Goal: Obtain resource: Obtain resource

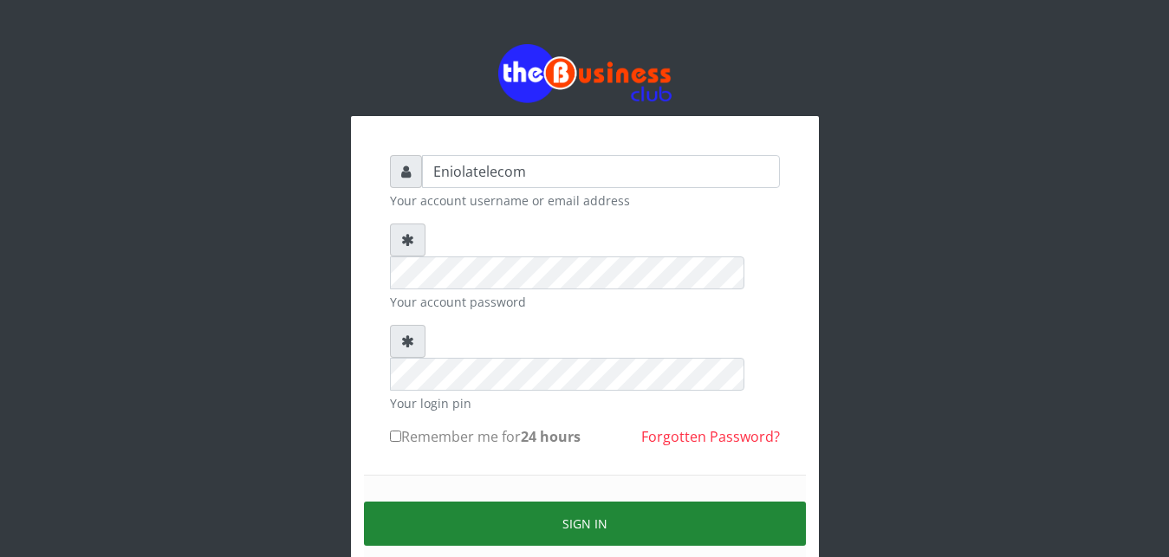
click at [581, 502] on button "Sign in" at bounding box center [585, 524] width 442 height 44
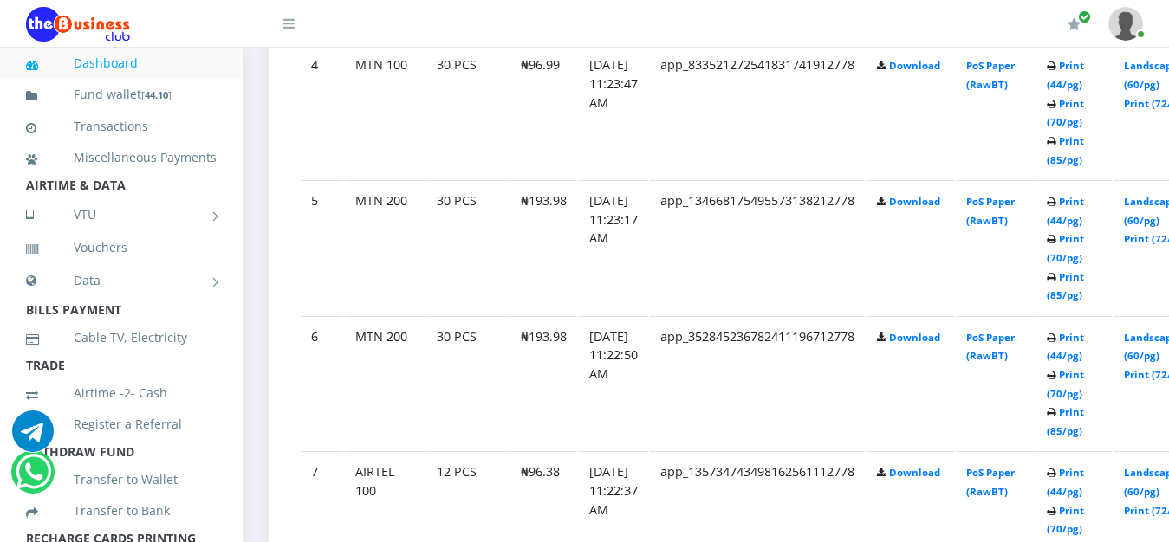
scroll to position [1502, 0]
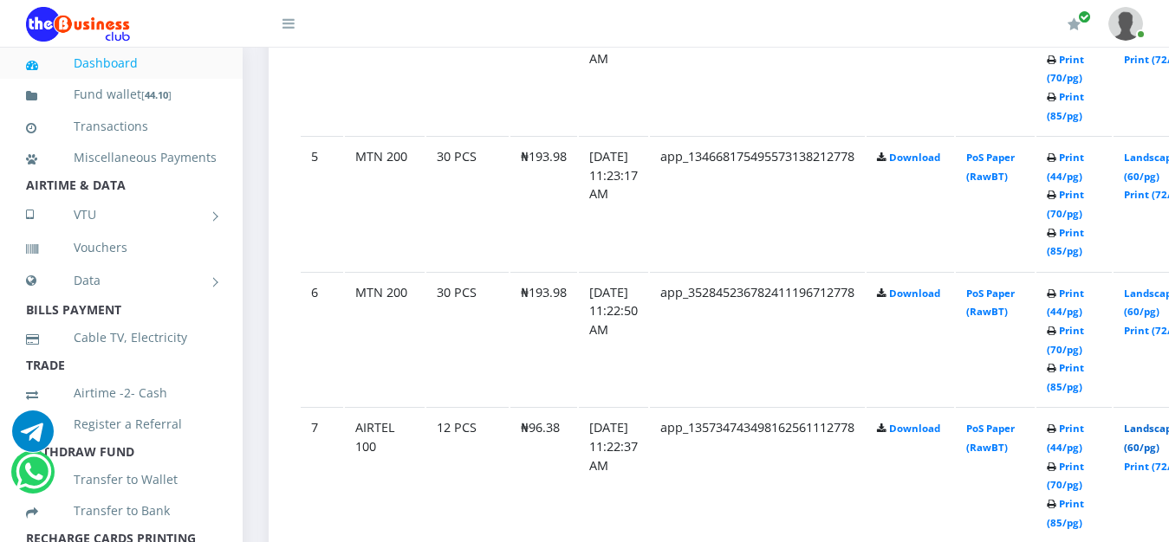
click at [1159, 435] on link "Landscape (60/pg)" at bounding box center [1151, 438] width 54 height 32
click at [1163, 299] on link "Landscape (60/pg)" at bounding box center [1151, 303] width 54 height 32
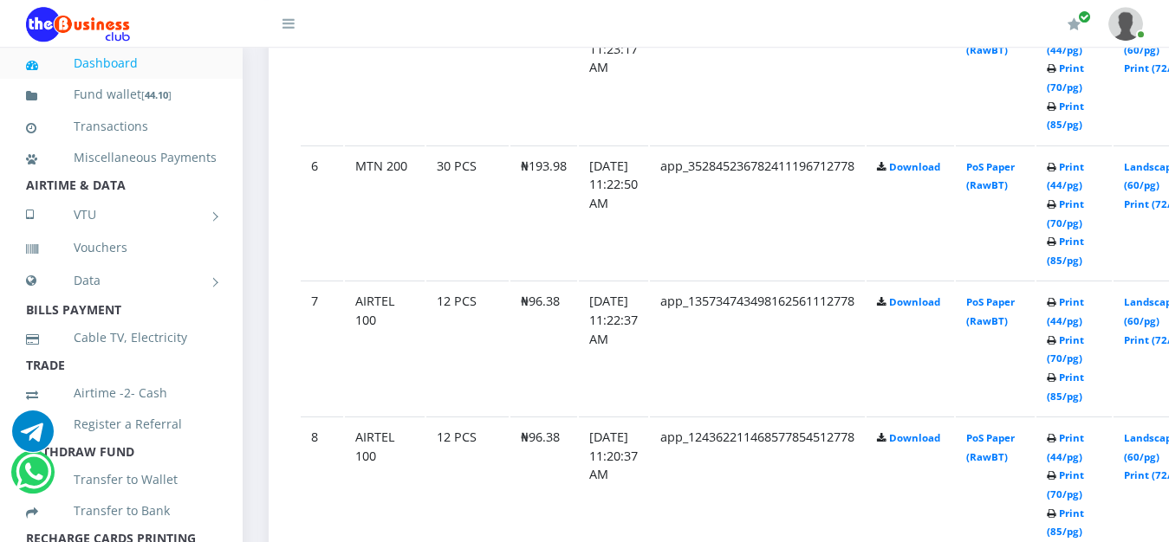
scroll to position [1635, 0]
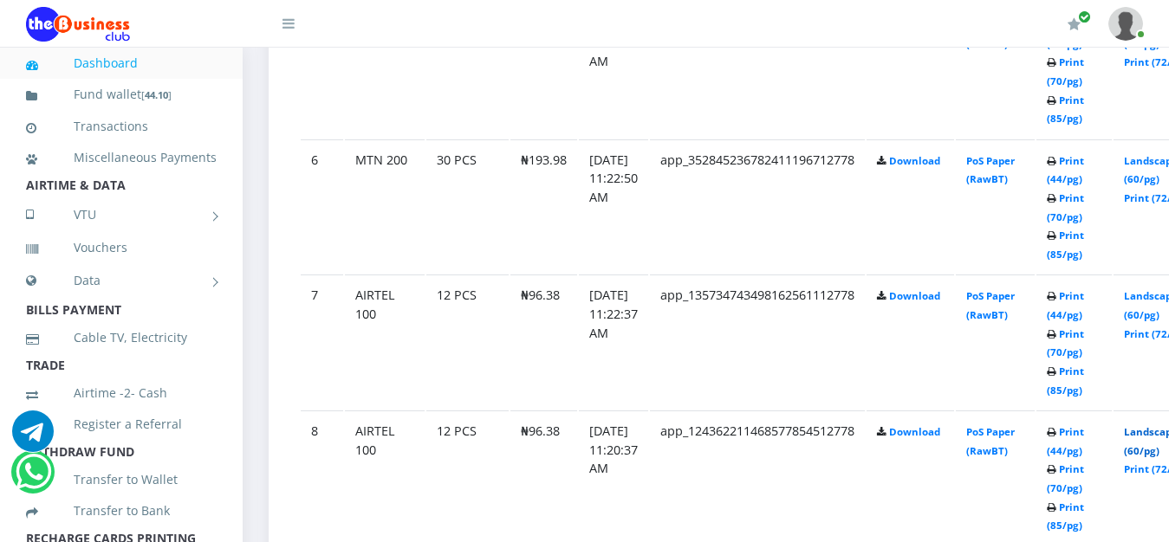
click at [1160, 438] on link "Landscape (60/pg)" at bounding box center [1151, 441] width 54 height 32
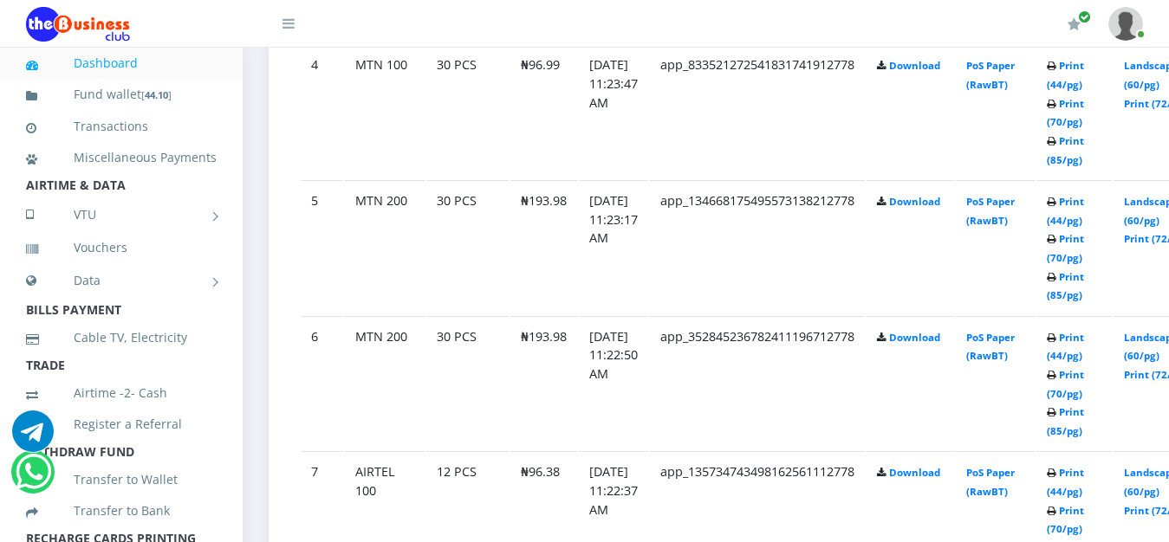
scroll to position [1414, 0]
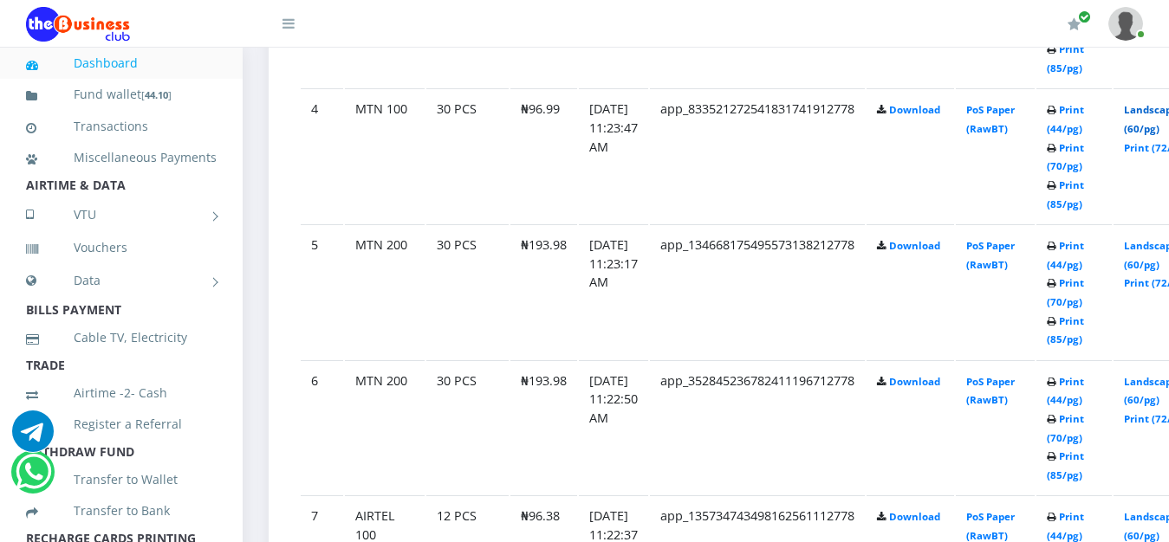
click at [1158, 114] on link "Landscape (60/pg)" at bounding box center [1151, 119] width 54 height 32
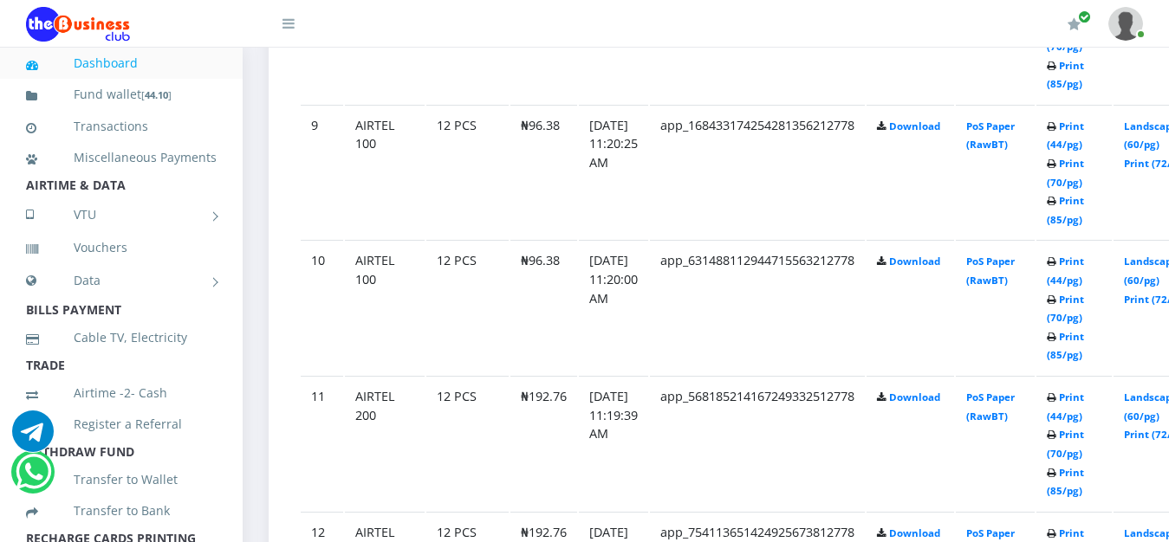
scroll to position [2121, 0]
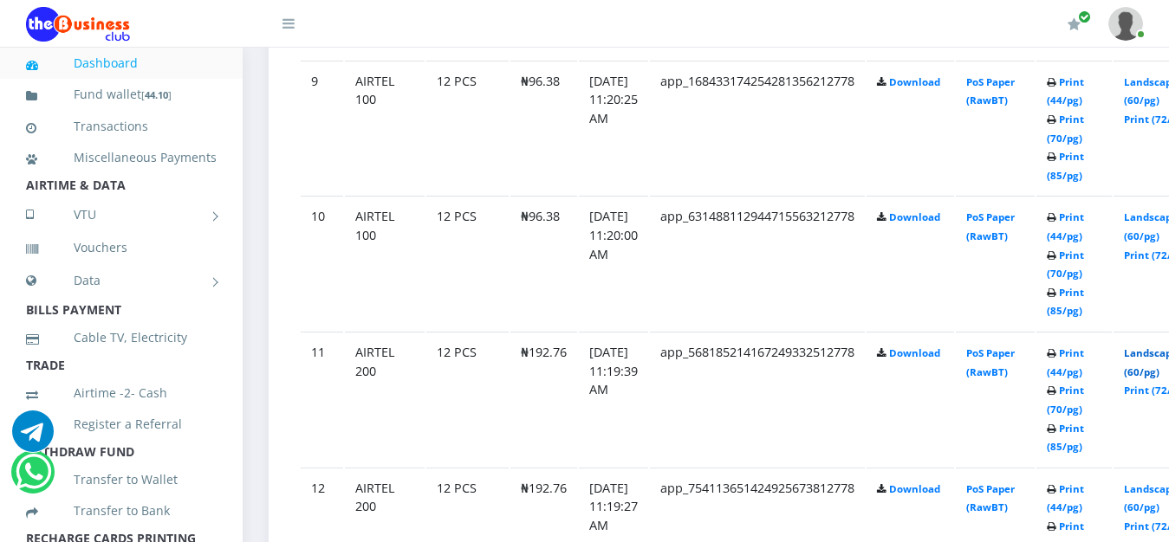
click at [1163, 360] on link "Landscape (60/pg)" at bounding box center [1151, 363] width 54 height 32
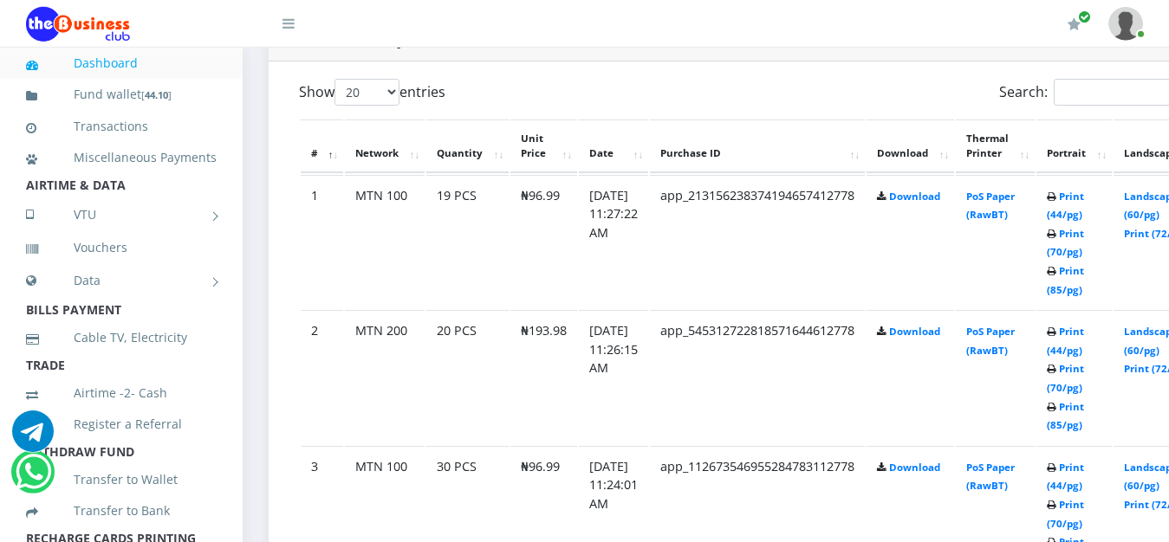
scroll to position [884, 0]
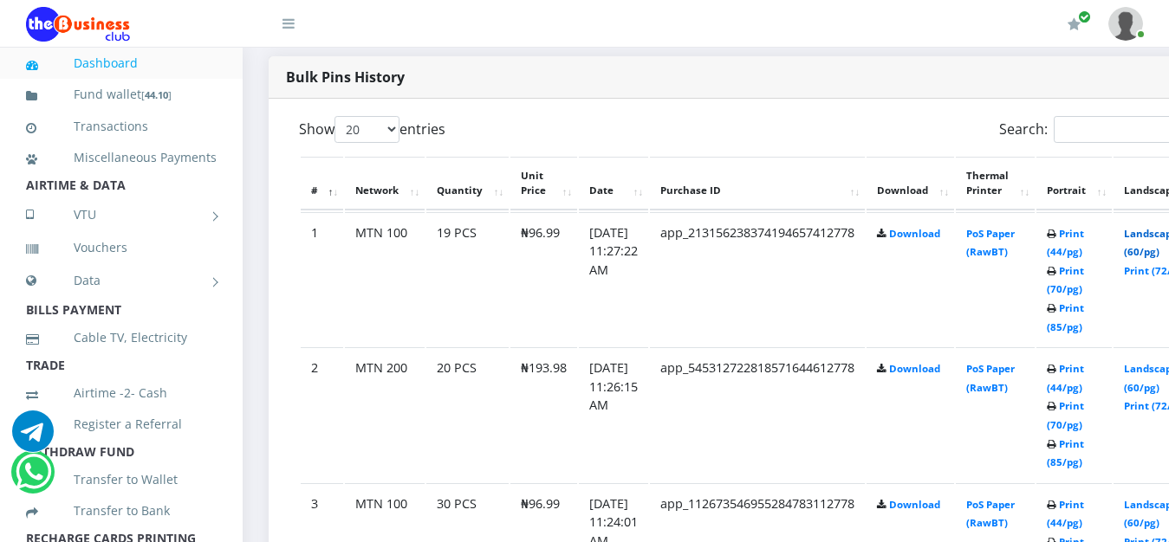
click at [1155, 238] on link "Landscape (60/pg)" at bounding box center [1151, 243] width 54 height 32
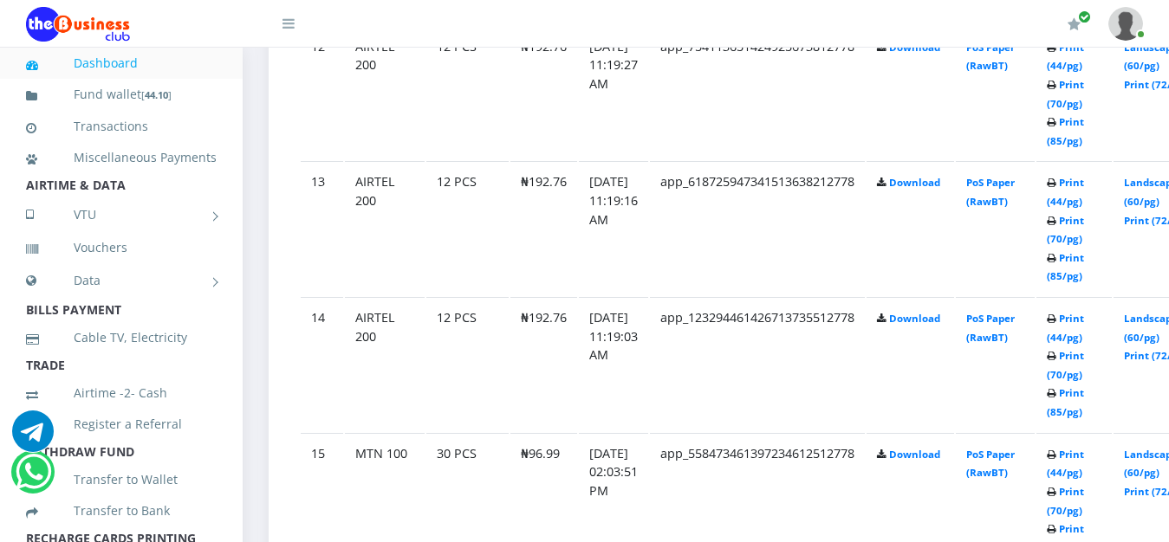
scroll to position [2607, 0]
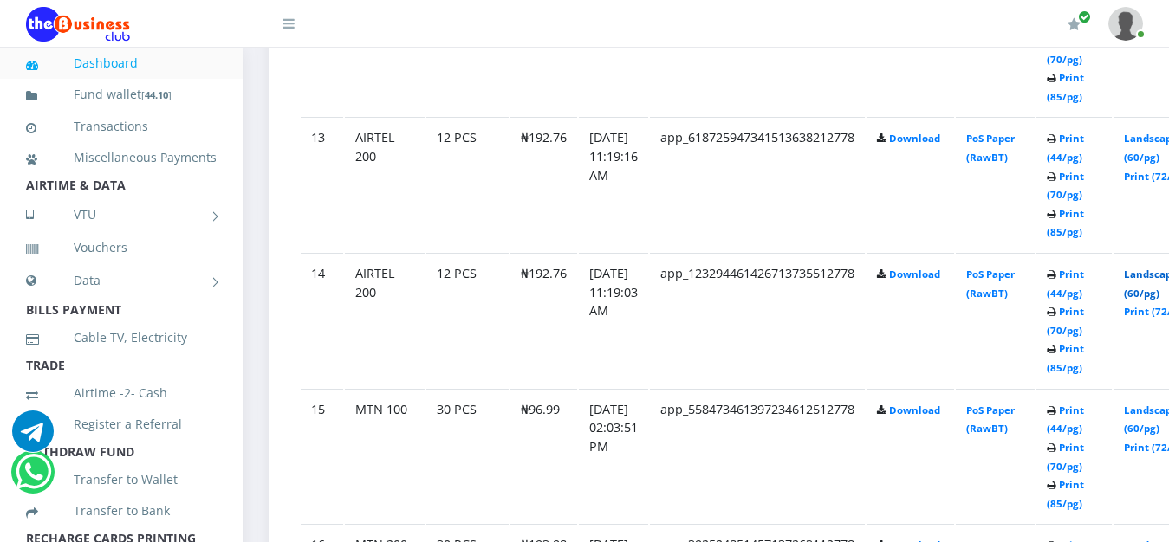
click at [1162, 278] on link "Landscape (60/pg)" at bounding box center [1151, 284] width 54 height 32
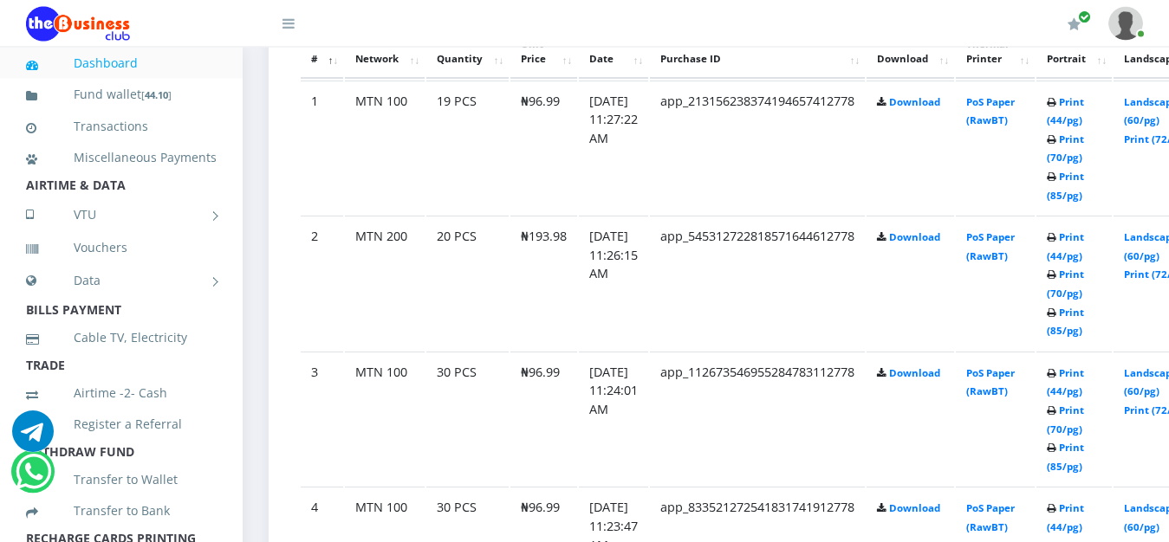
scroll to position [972, 0]
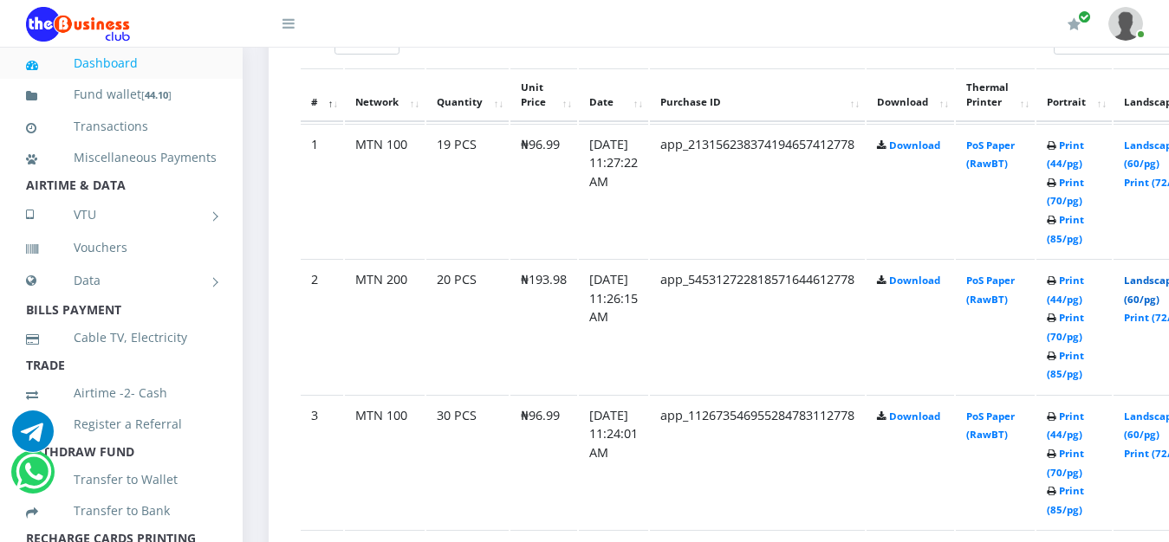
click at [1160, 285] on link "Landscape (60/pg)" at bounding box center [1151, 290] width 54 height 32
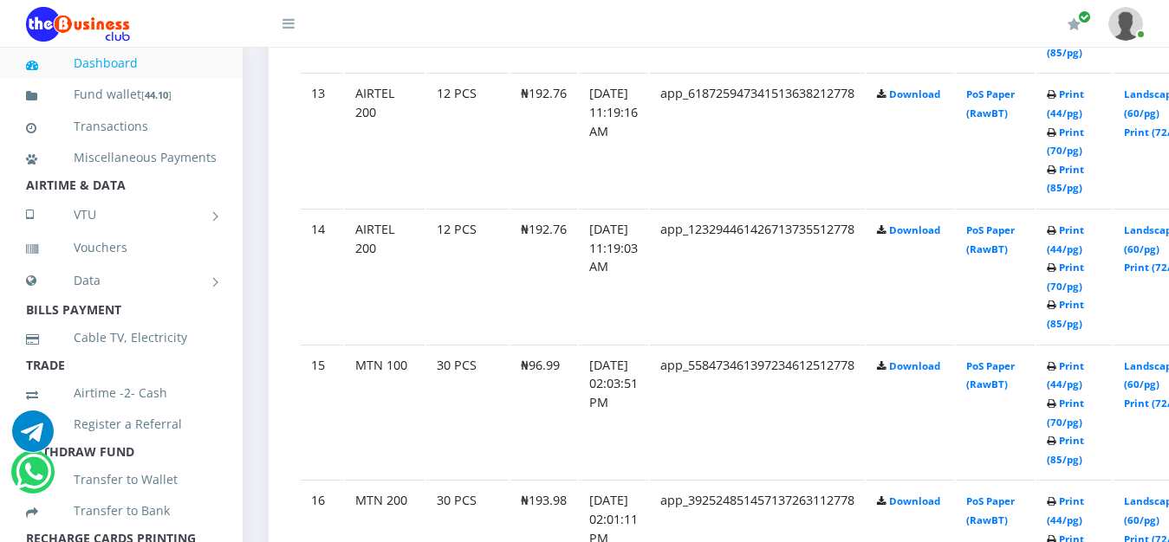
scroll to position [2607, 0]
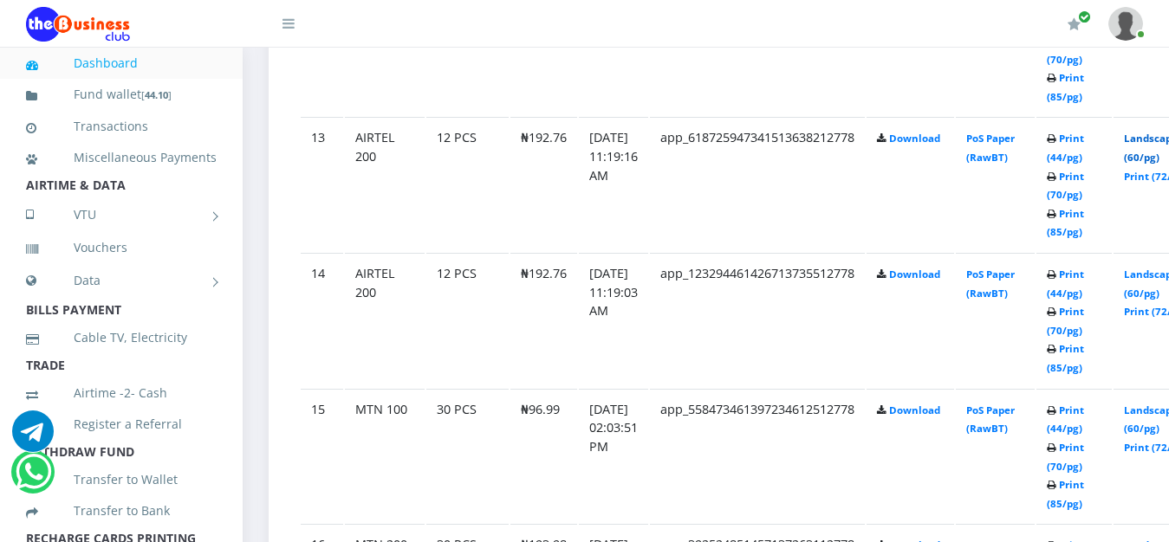
click at [1155, 143] on link "Landscape (60/pg)" at bounding box center [1151, 148] width 54 height 32
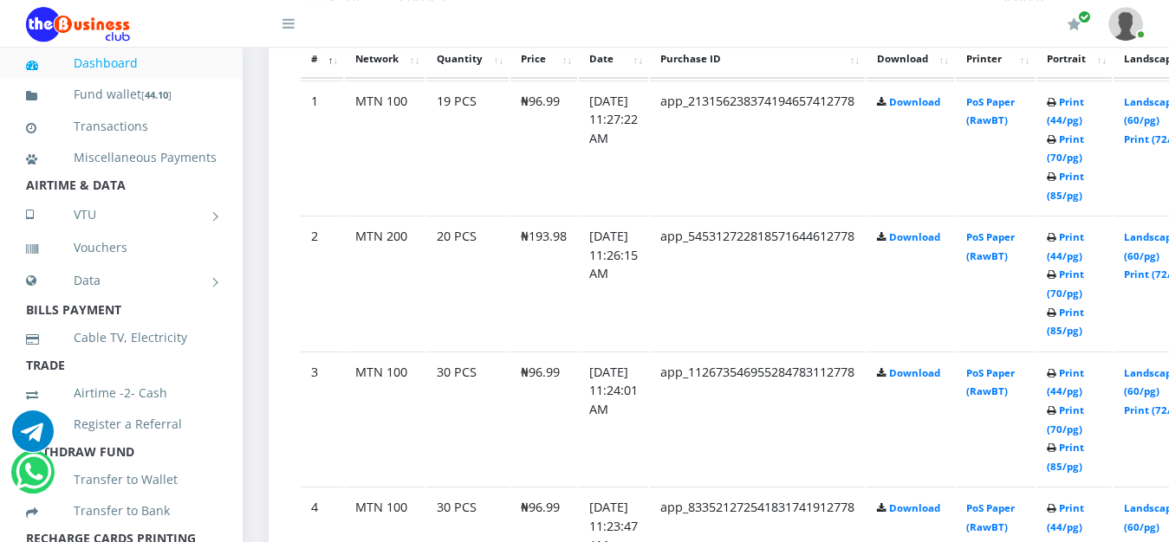
scroll to position [972, 0]
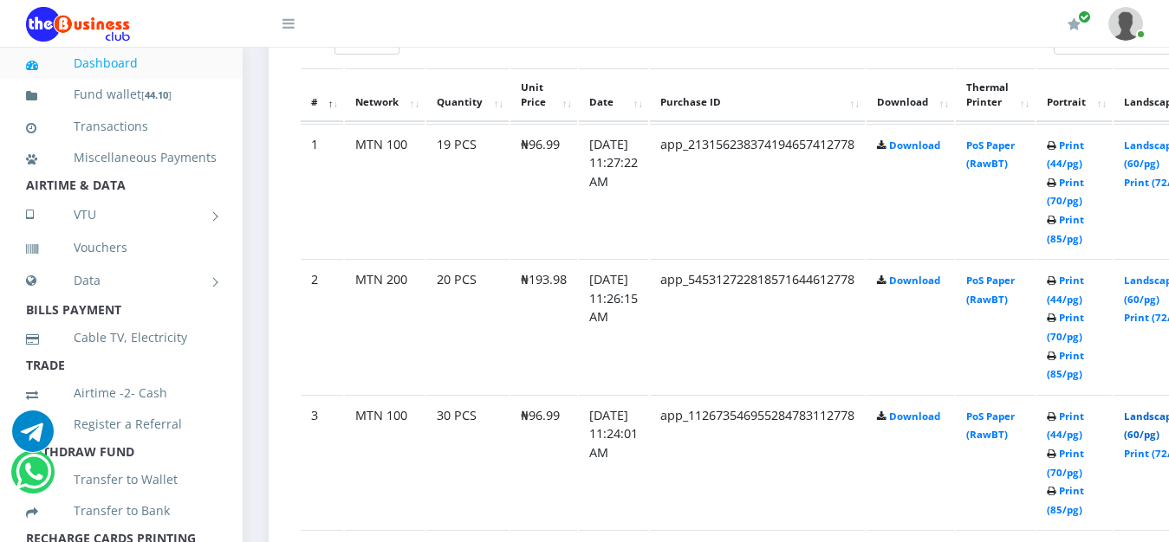
click at [1154, 418] on link "Landscape (60/pg)" at bounding box center [1151, 426] width 54 height 32
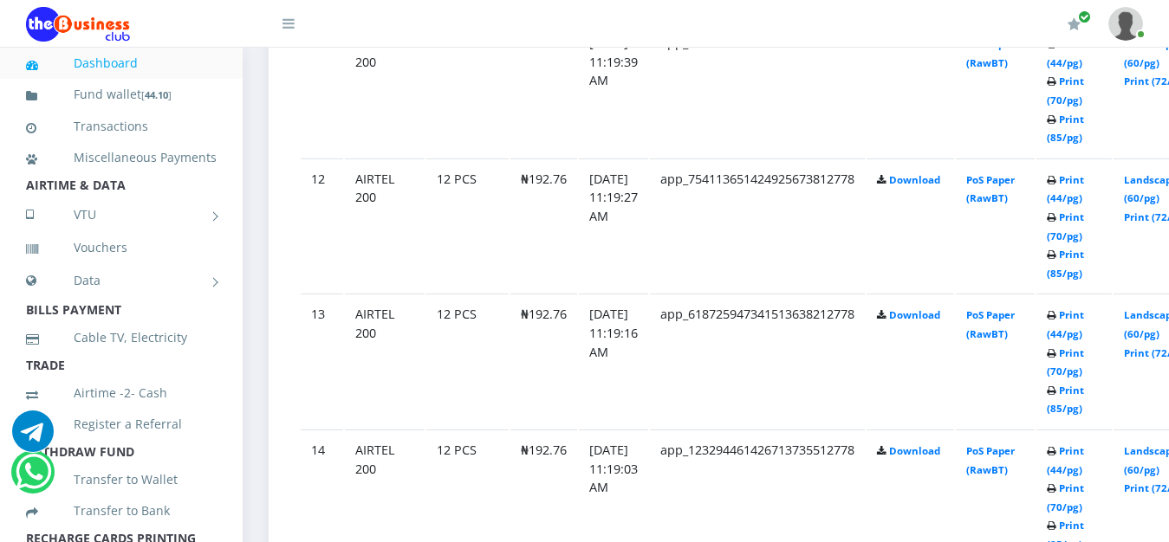
scroll to position [2386, 0]
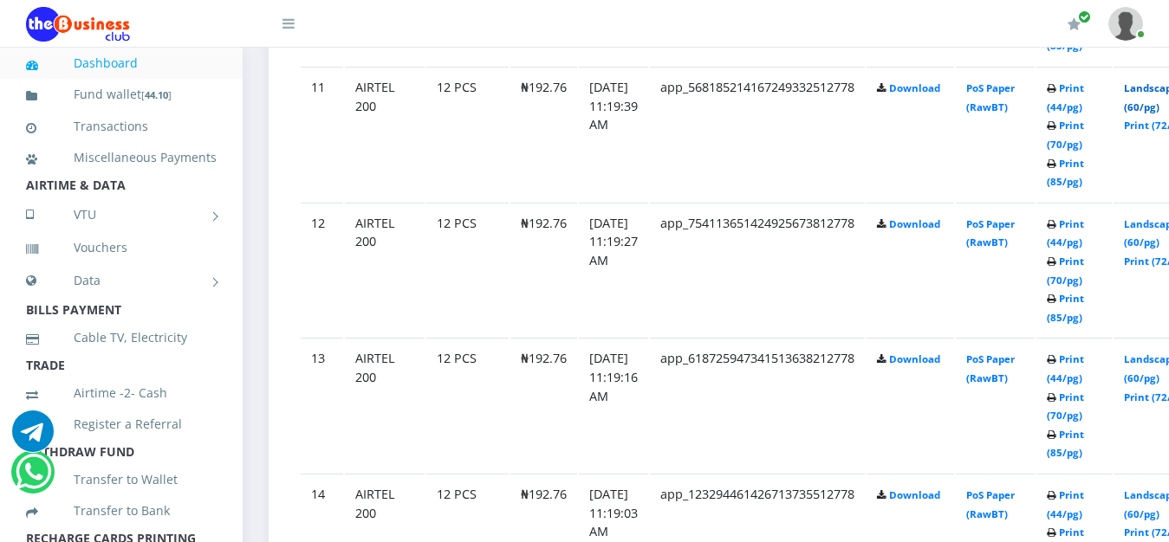
click at [1160, 92] on link "Landscape (60/pg)" at bounding box center [1151, 97] width 54 height 32
click at [1164, 93] on link "Landscape (60/pg)" at bounding box center [1151, 97] width 54 height 32
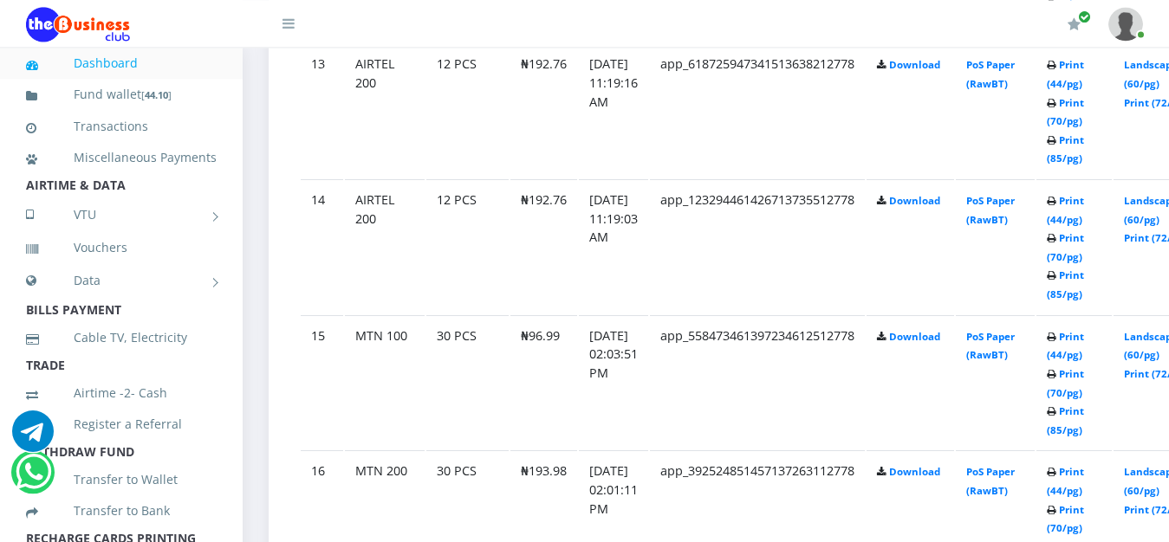
scroll to position [2696, 0]
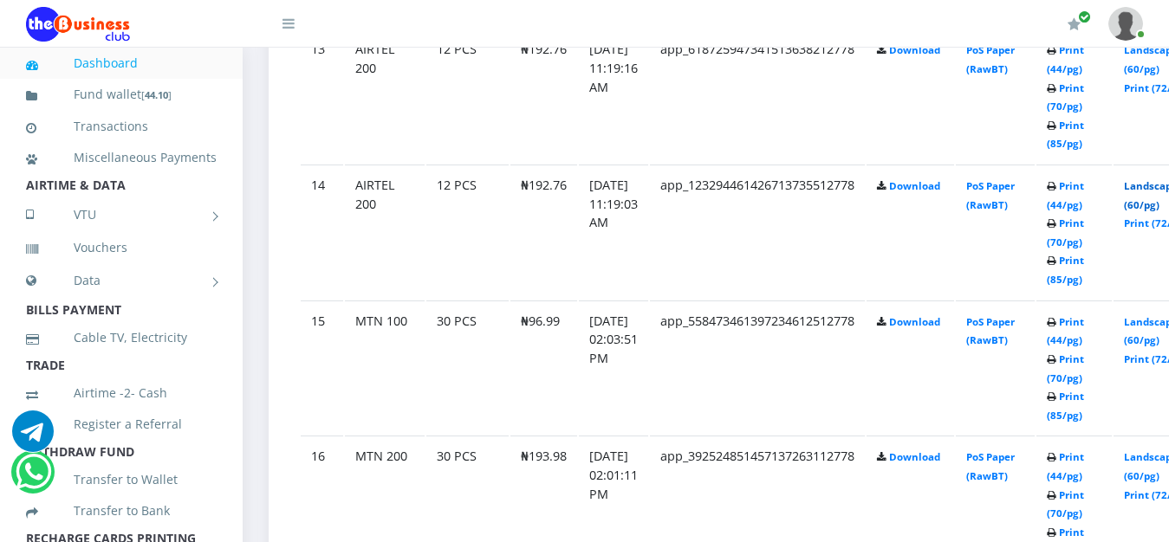
click at [1164, 191] on link "Landscape (60/pg)" at bounding box center [1151, 195] width 54 height 32
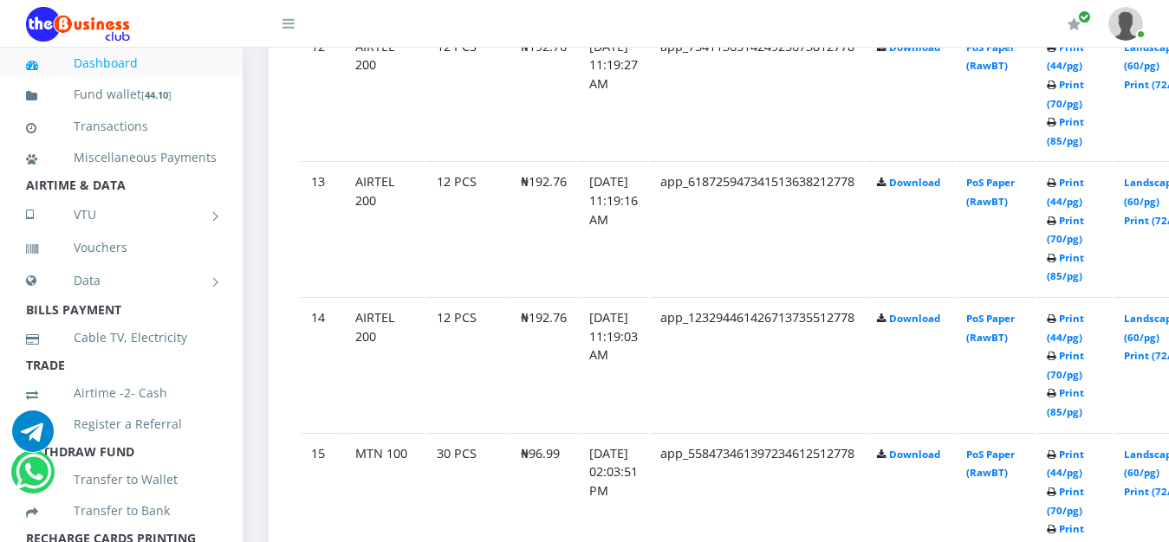
scroll to position [2519, 0]
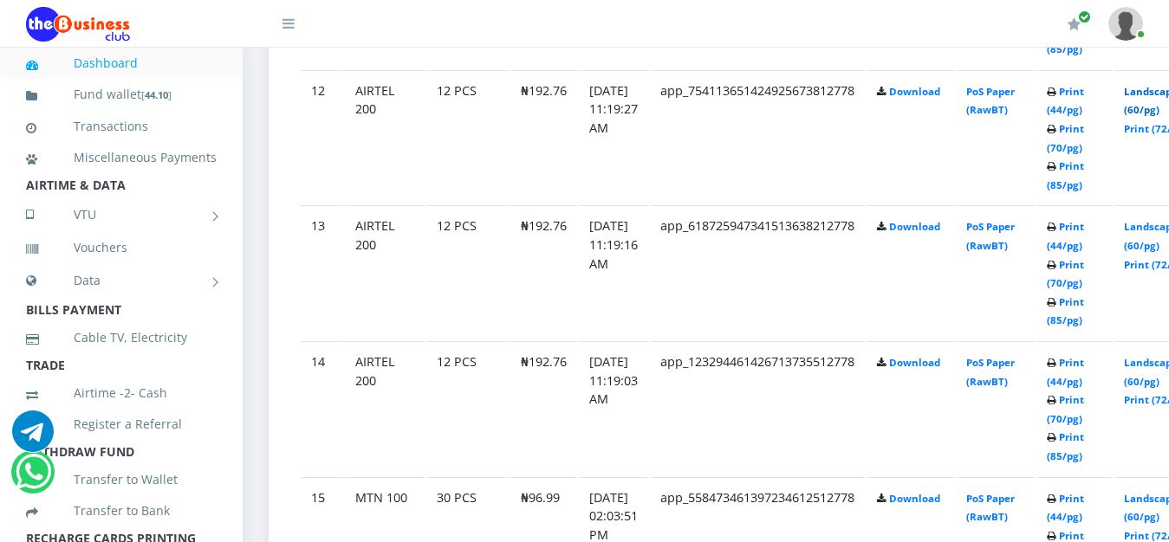
click at [1160, 97] on link "Landscape (60/pg)" at bounding box center [1151, 101] width 54 height 32
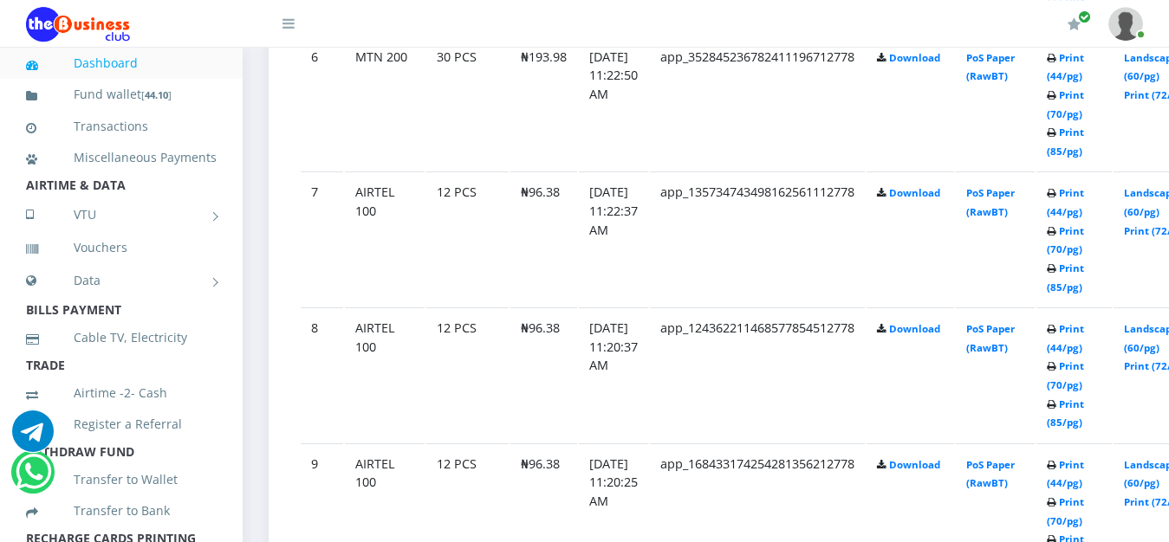
scroll to position [1694, 0]
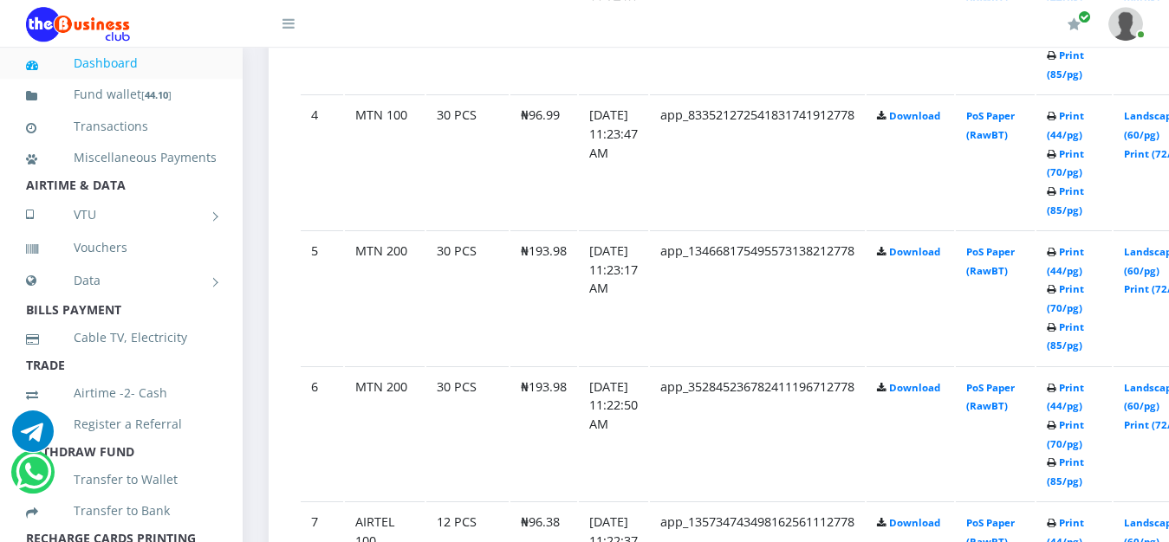
drag, startPoint x: 1173, startPoint y: 11, endPoint x: 1172, endPoint y: 0, distance: 11.3
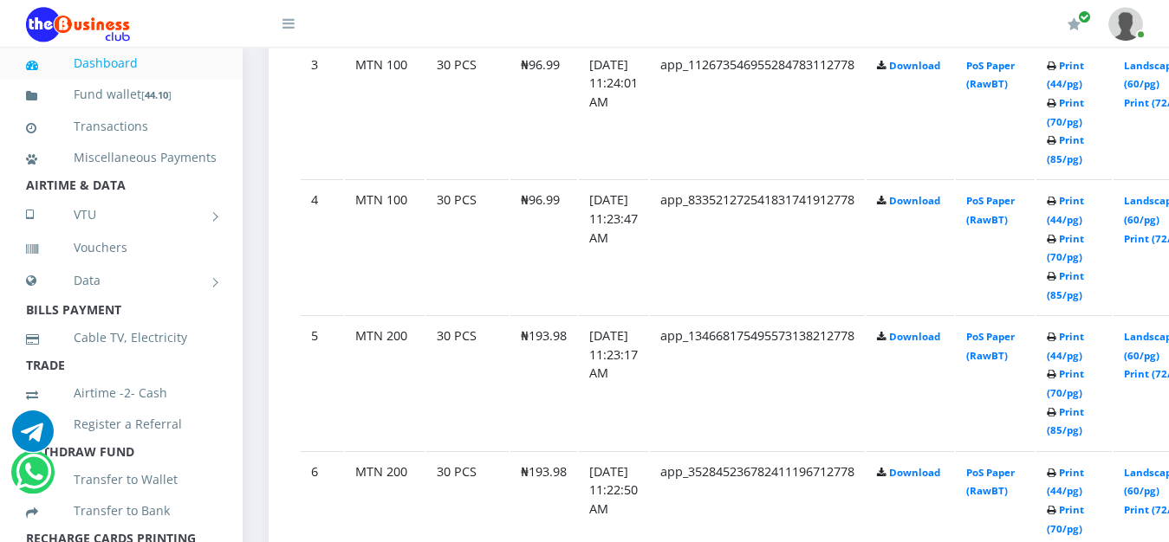
drag, startPoint x: 1172, startPoint y: 0, endPoint x: 1181, endPoint y: 75, distance: 75.9
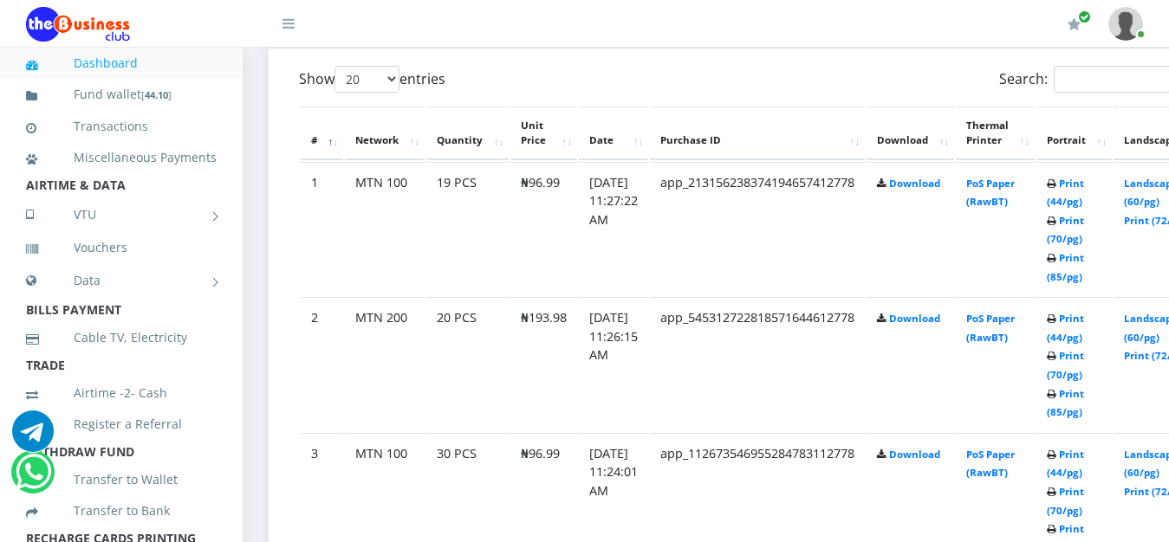
scroll to position [978, 0]
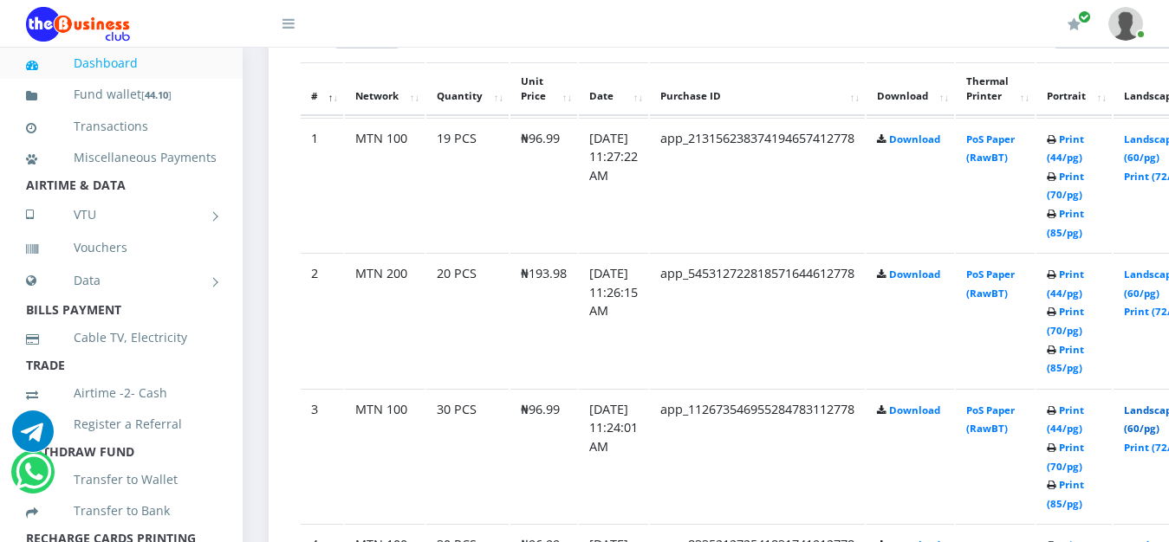
click at [1156, 417] on link "Landscape (60/pg)" at bounding box center [1151, 420] width 54 height 32
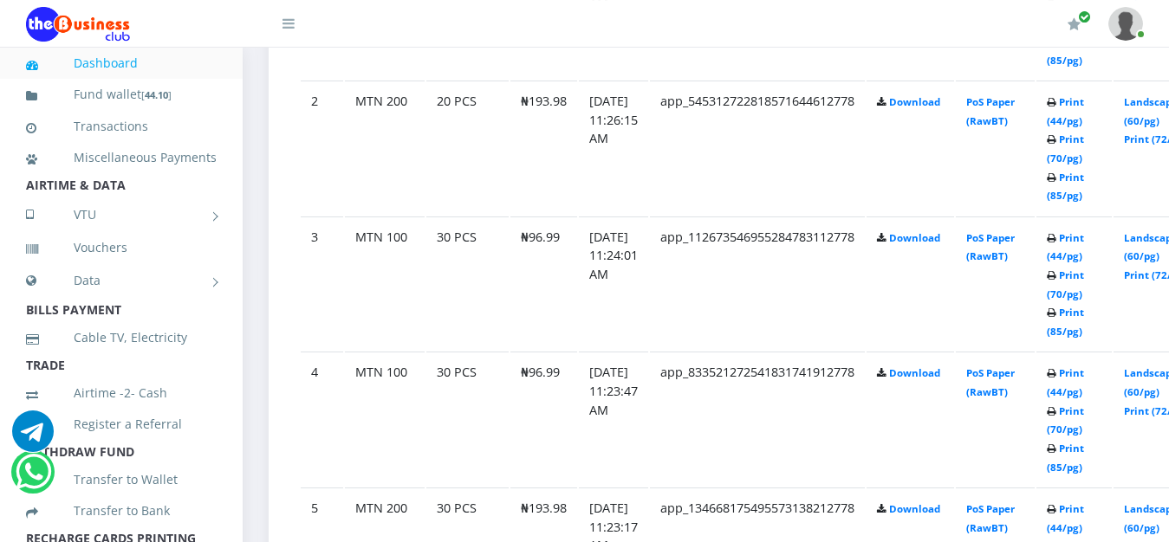
scroll to position [1155, 0]
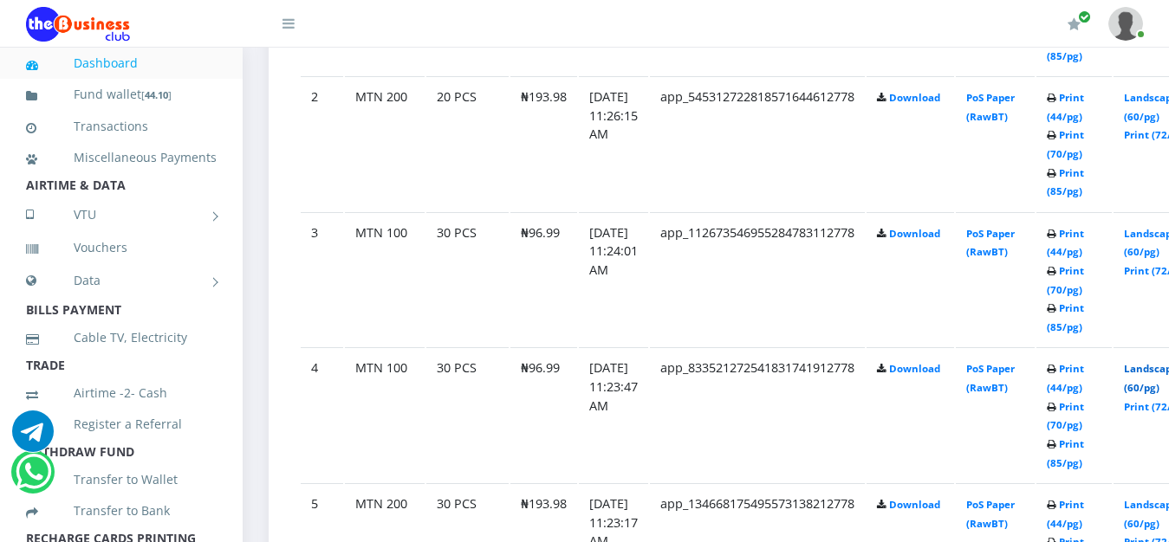
click at [1157, 373] on link "Landscape (60/pg)" at bounding box center [1151, 378] width 54 height 32
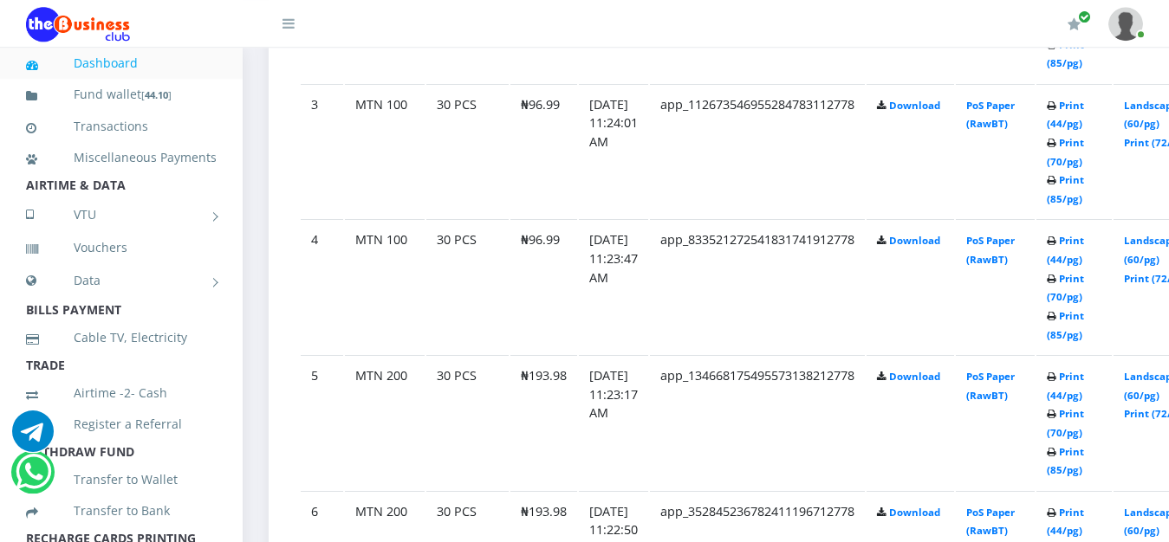
scroll to position [1288, 0]
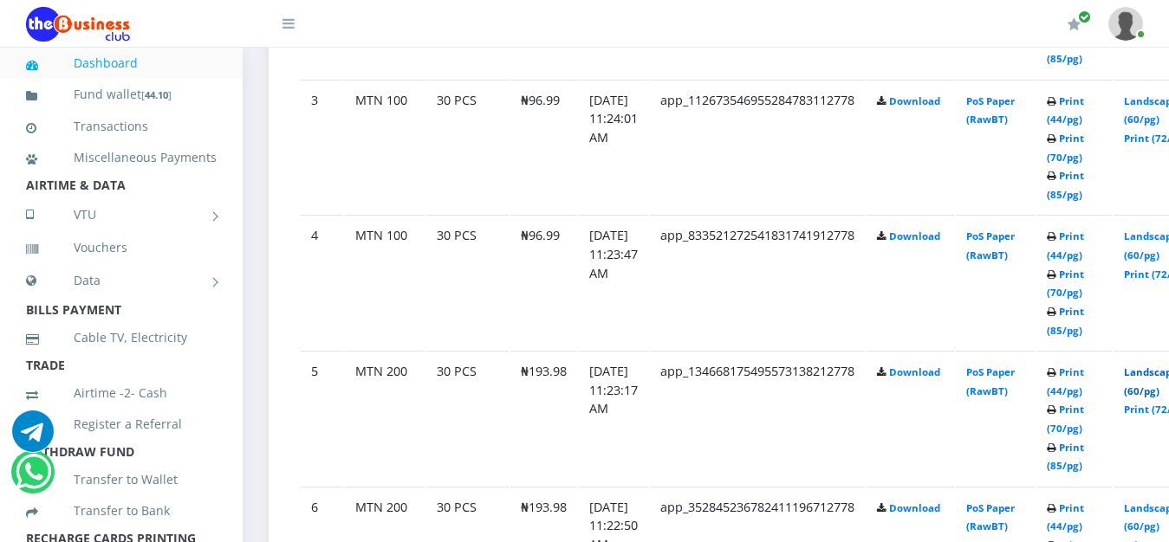
click at [1154, 373] on link "Landscape (60/pg)" at bounding box center [1151, 382] width 54 height 32
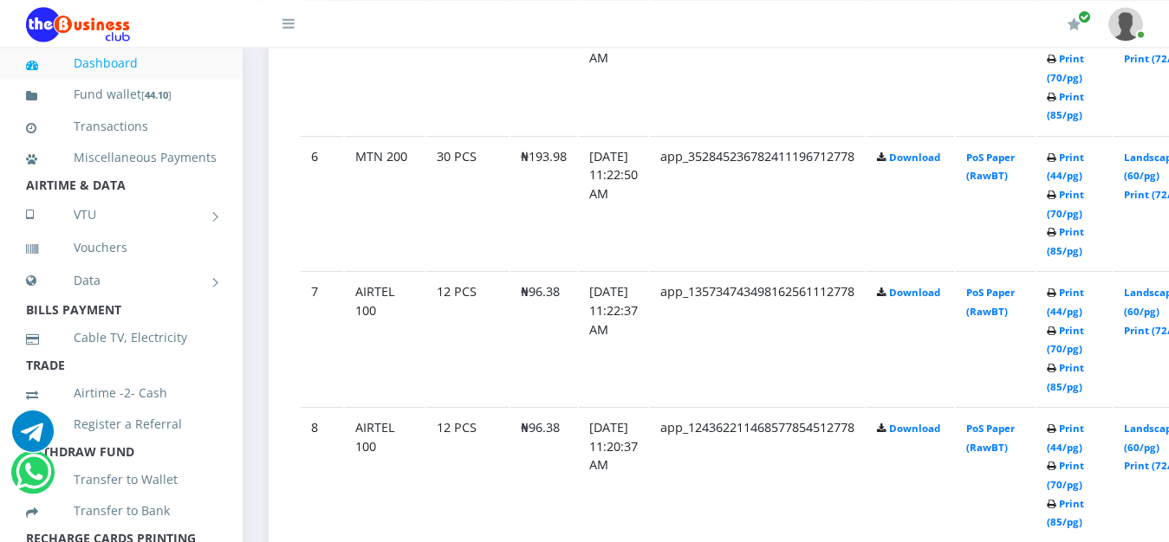
scroll to position [1641, 0]
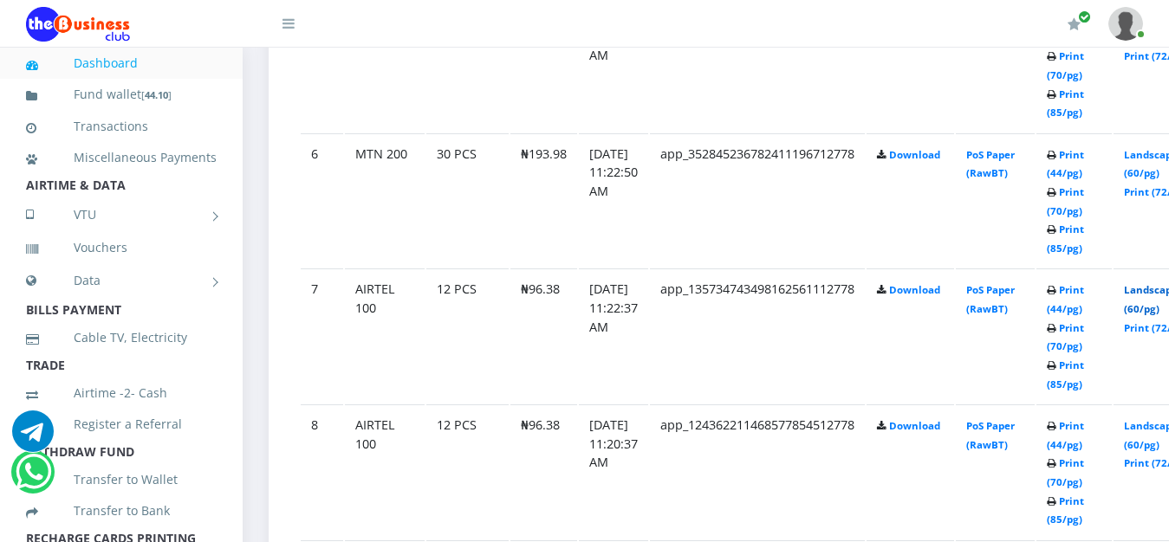
click at [1163, 298] on link "Landscape (60/pg)" at bounding box center [1151, 299] width 54 height 32
click at [1159, 433] on link "Landscape (60/pg)" at bounding box center [1151, 435] width 54 height 32
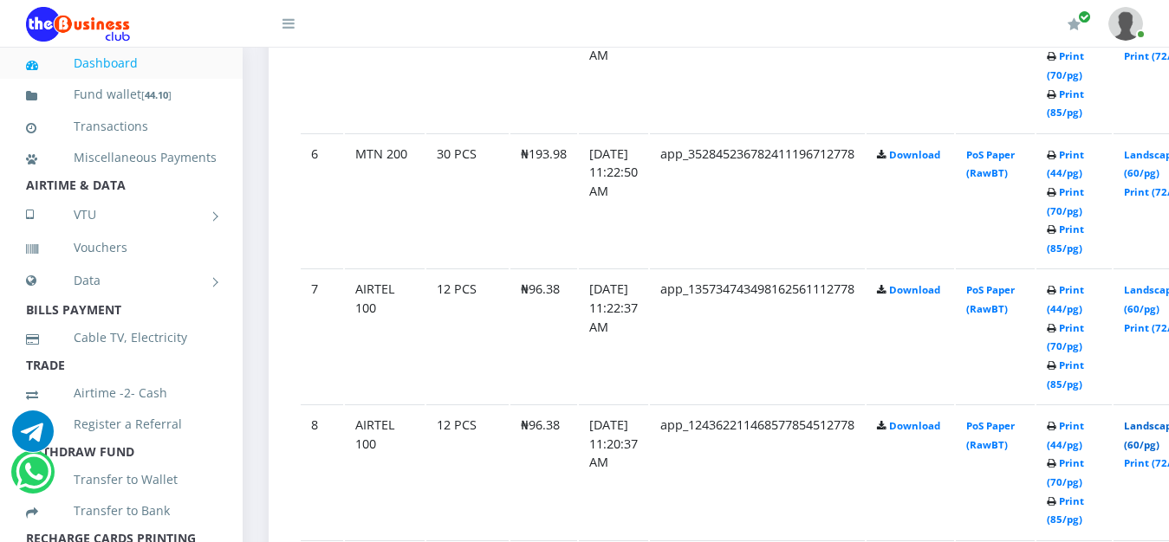
click at [1155, 431] on link "Landscape (60/pg)" at bounding box center [1151, 435] width 54 height 32
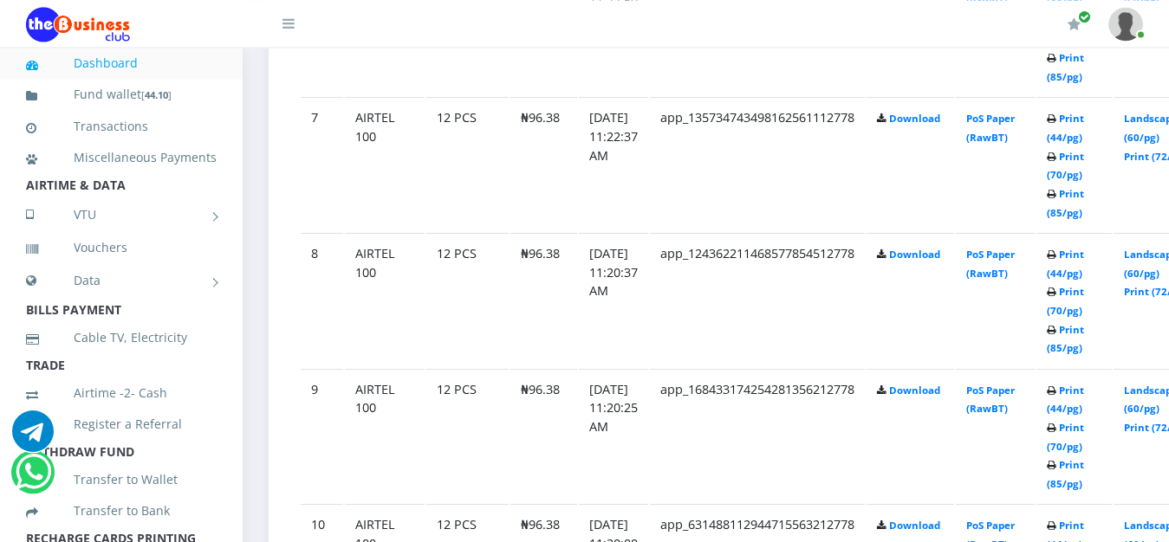
scroll to position [1818, 0]
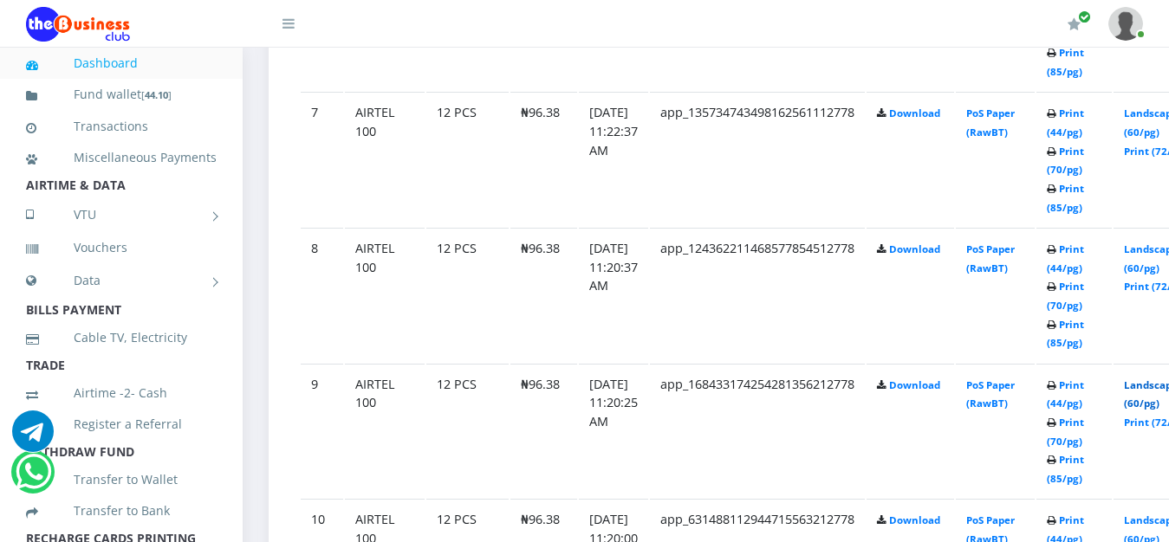
click at [1152, 390] on link "Landscape (60/pg)" at bounding box center [1151, 395] width 54 height 32
click at [1162, 119] on link "Landscape (60/pg)" at bounding box center [1151, 123] width 54 height 32
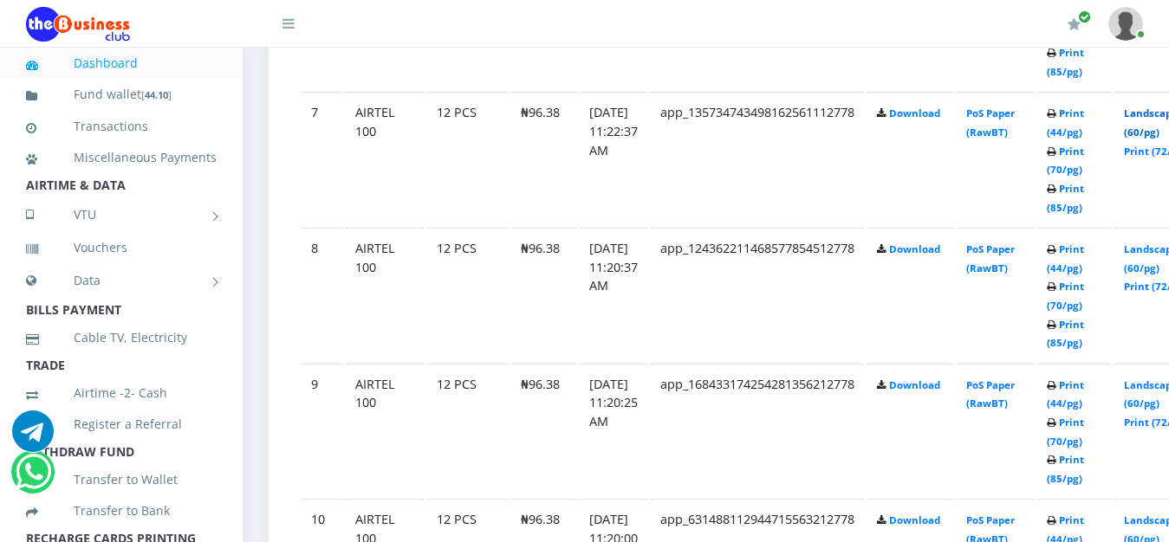
click at [1162, 119] on link "Landscape (60/pg)" at bounding box center [1151, 123] width 54 height 32
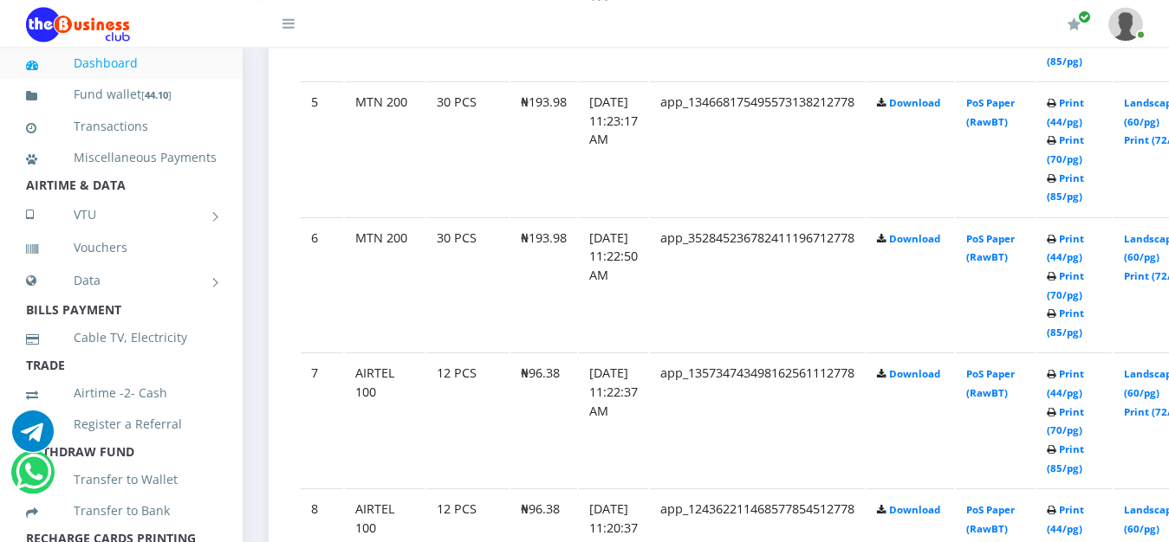
scroll to position [1553, 0]
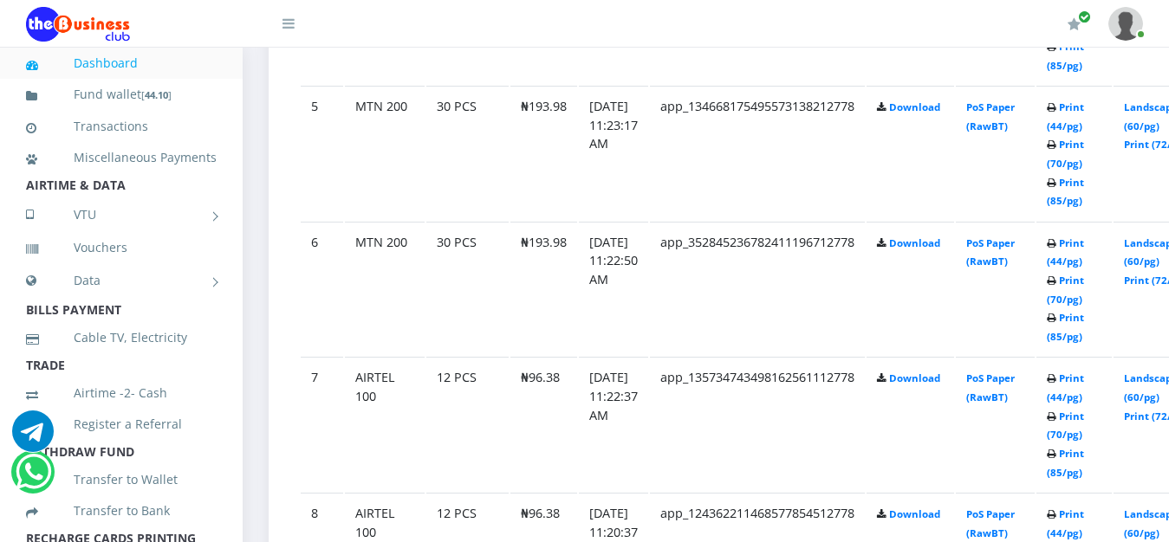
click at [1159, 250] on link "Landscape (60/pg)" at bounding box center [1151, 253] width 54 height 32
click at [1159, 110] on link "Landscape (60/pg)" at bounding box center [1151, 117] width 54 height 32
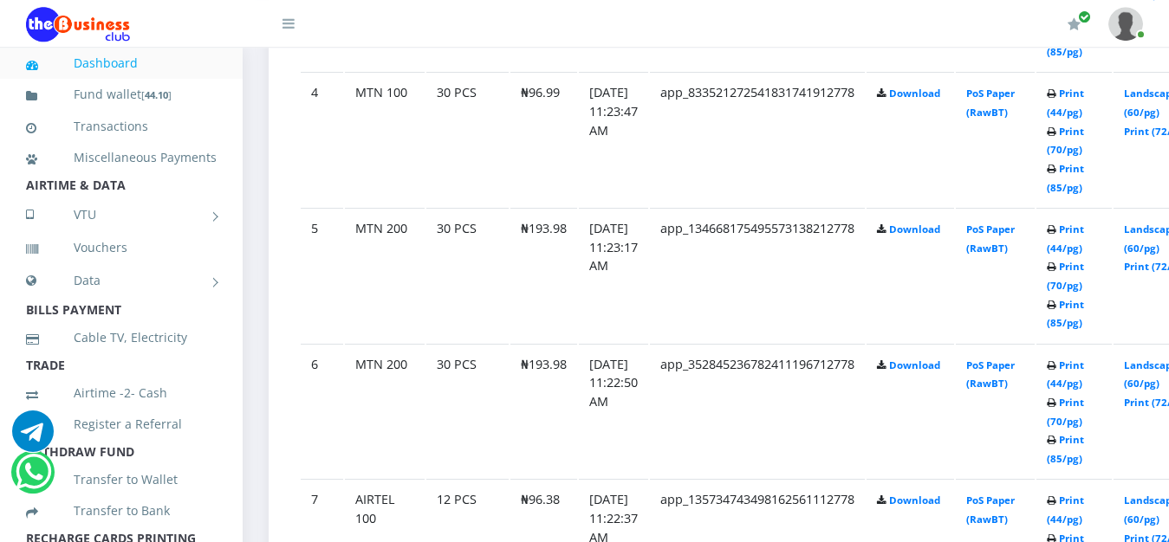
scroll to position [1420, 0]
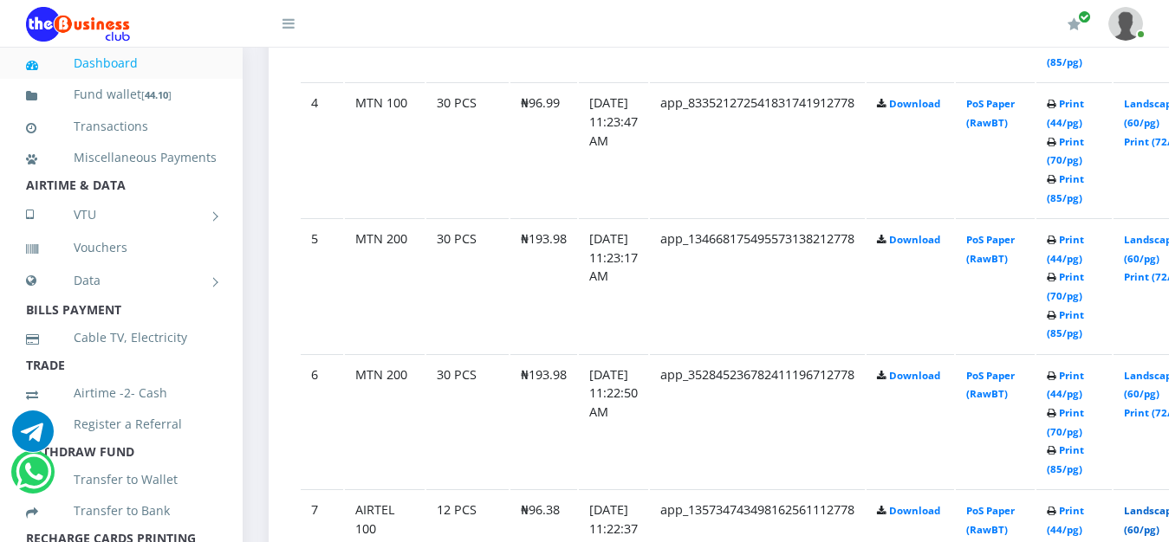
click at [1153, 515] on link "Landscape (60/pg)" at bounding box center [1151, 520] width 54 height 32
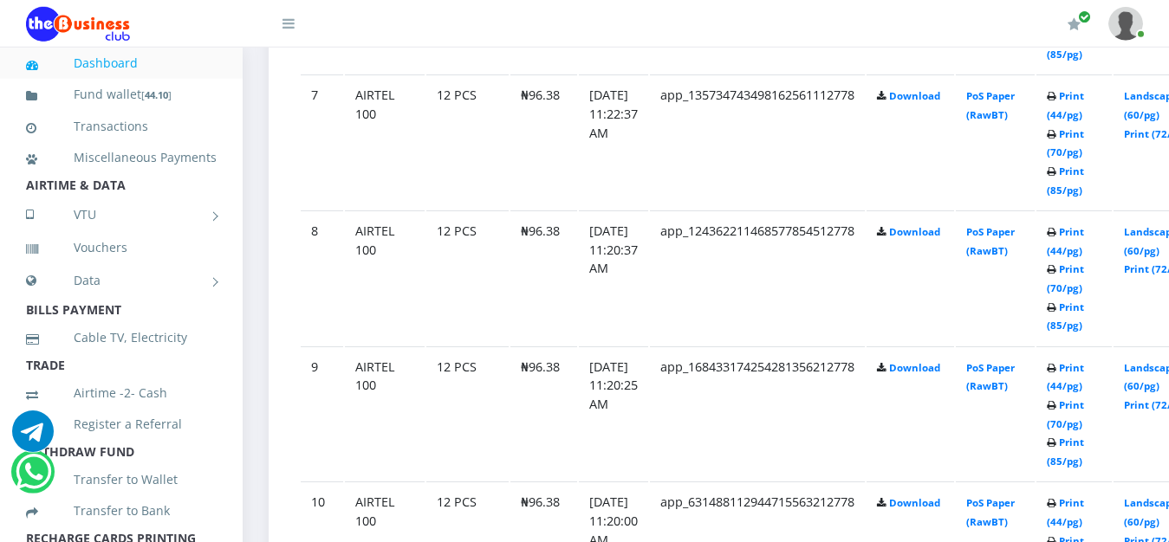
scroll to position [1862, 0]
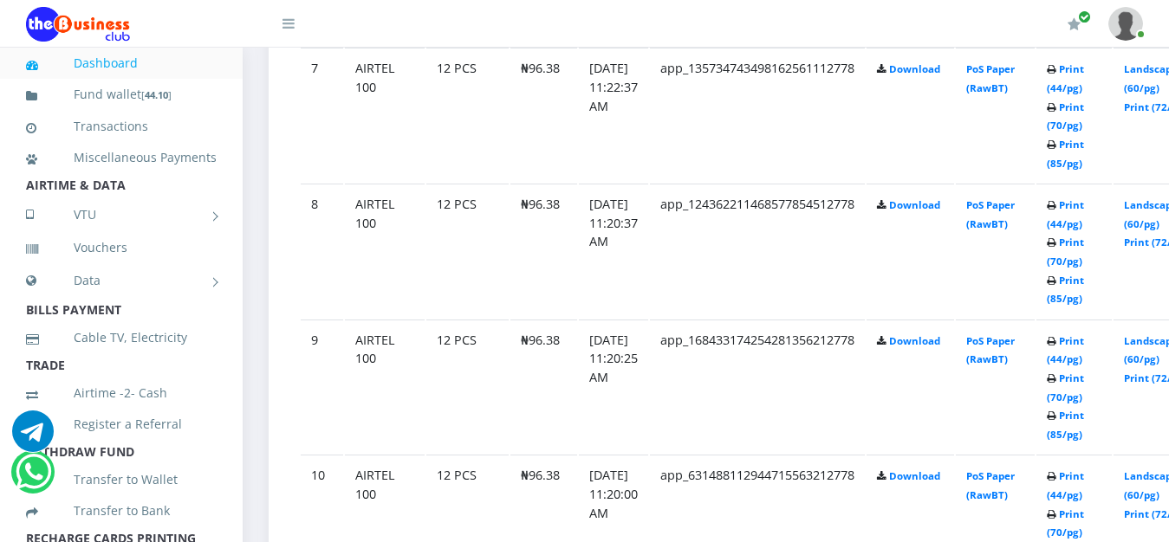
drag, startPoint x: 1180, startPoint y: 532, endPoint x: 1146, endPoint y: 457, distance: 81.8
click at [1155, 208] on link "Landscape (60/pg)" at bounding box center [1151, 214] width 54 height 32
click at [1152, 345] on link "Landscape (60/pg)" at bounding box center [1151, 350] width 54 height 32
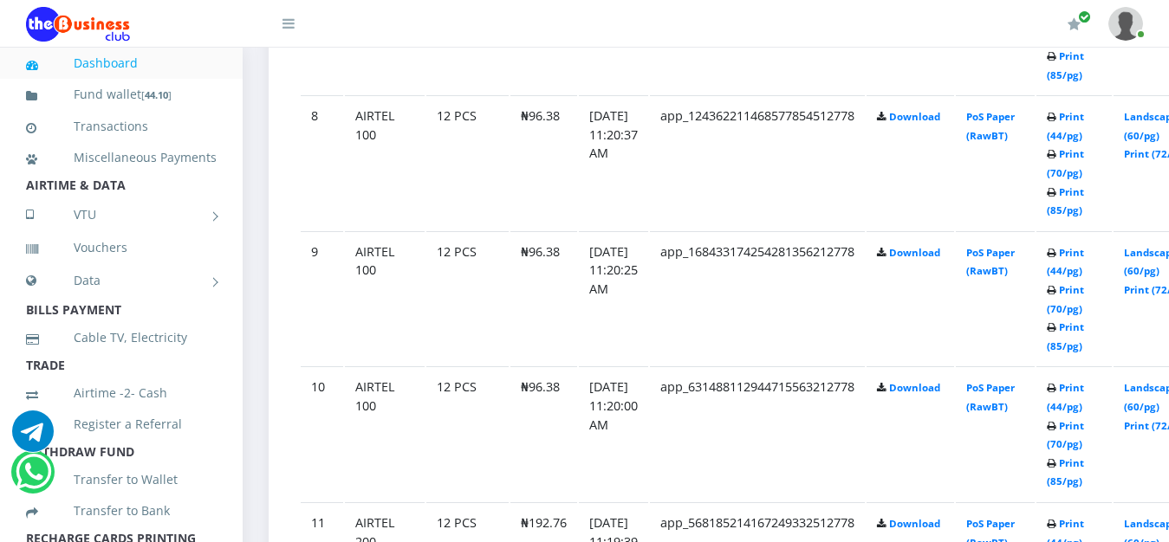
scroll to position [1995, 0]
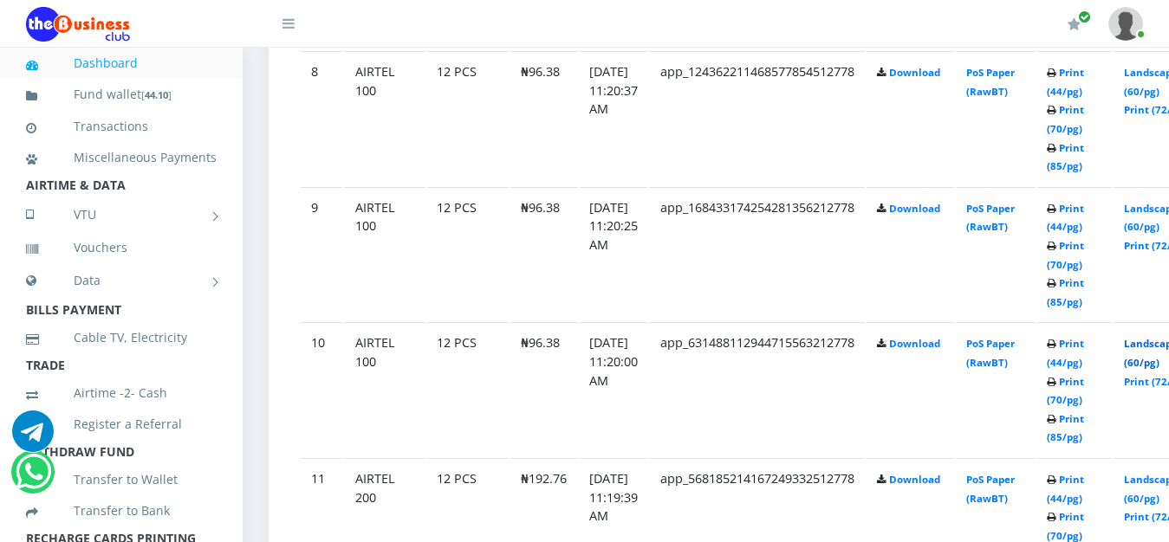
click at [1163, 347] on link "Landscape (60/pg)" at bounding box center [1151, 353] width 54 height 32
